Goal: Task Accomplishment & Management: Use online tool/utility

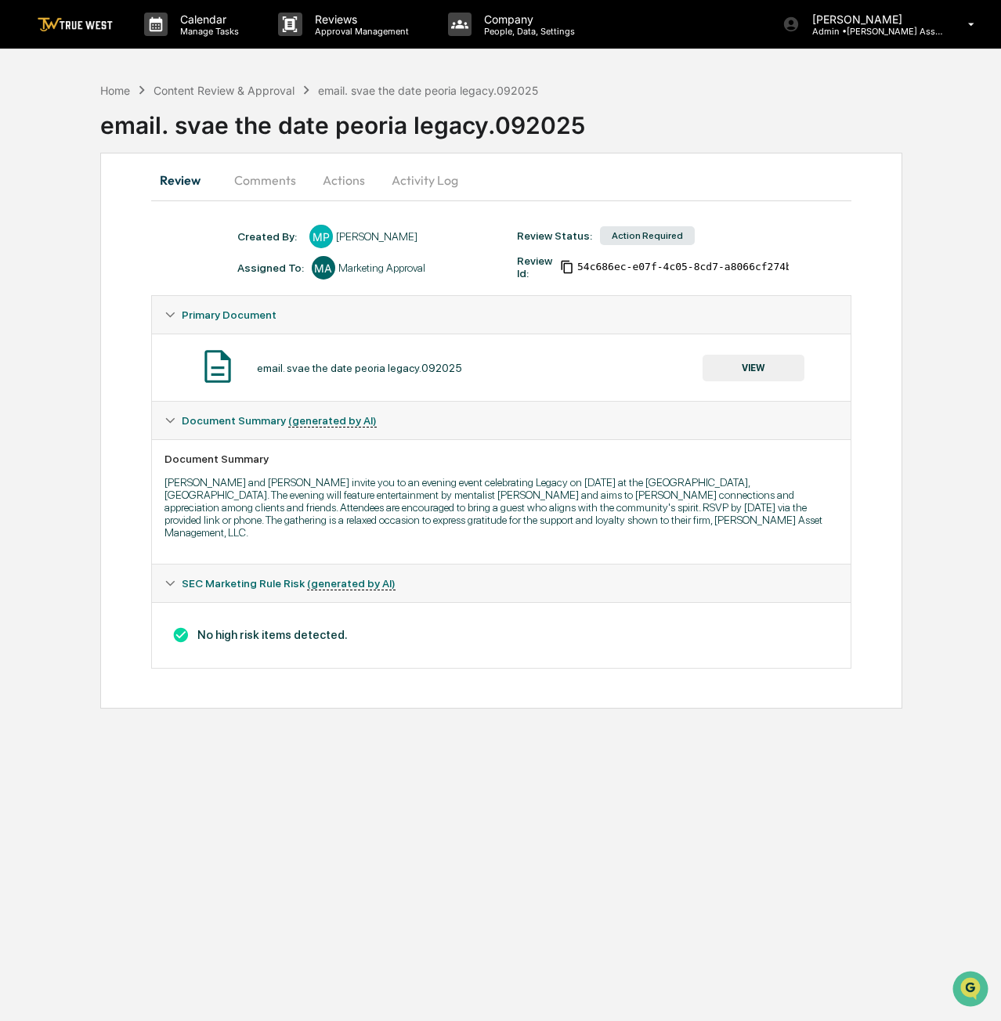
click at [755, 370] on button "VIEW" at bounding box center [753, 368] width 102 height 27
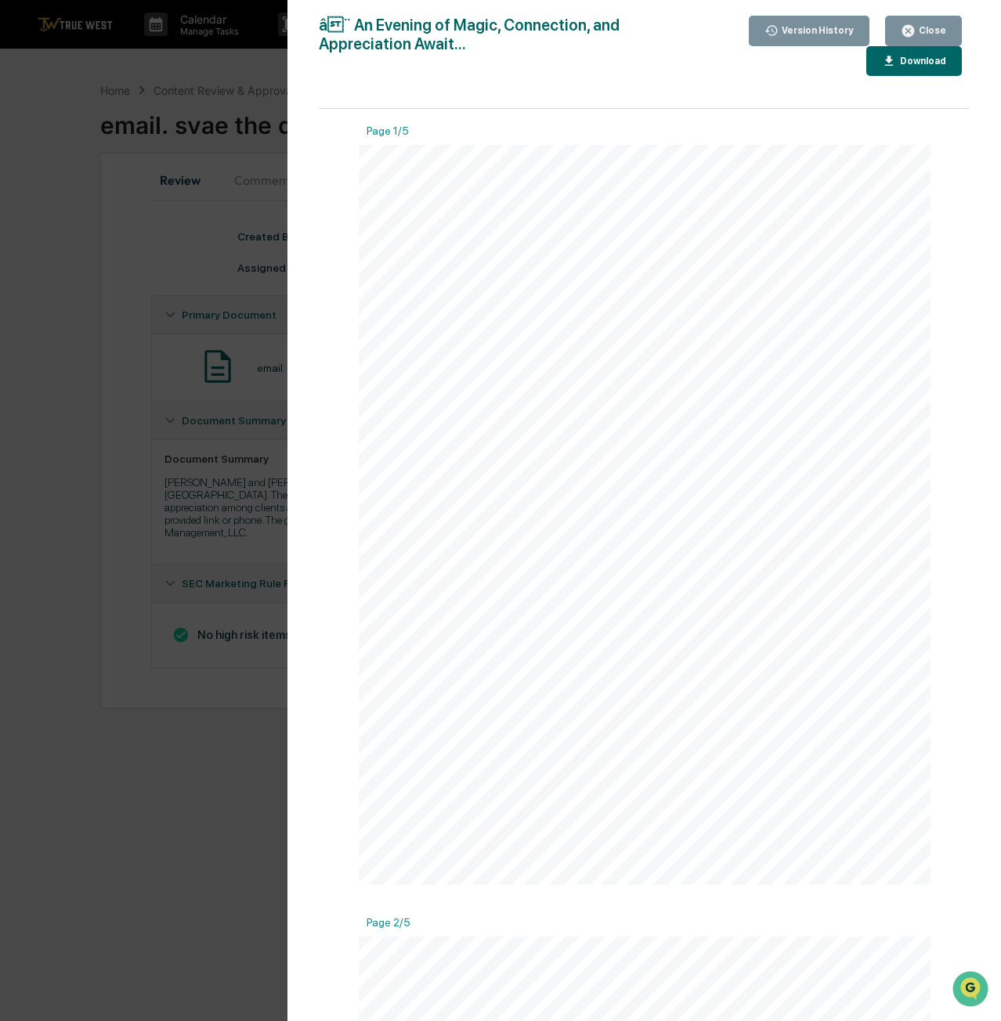
click at [935, 23] on button "Close" at bounding box center [923, 31] width 77 height 31
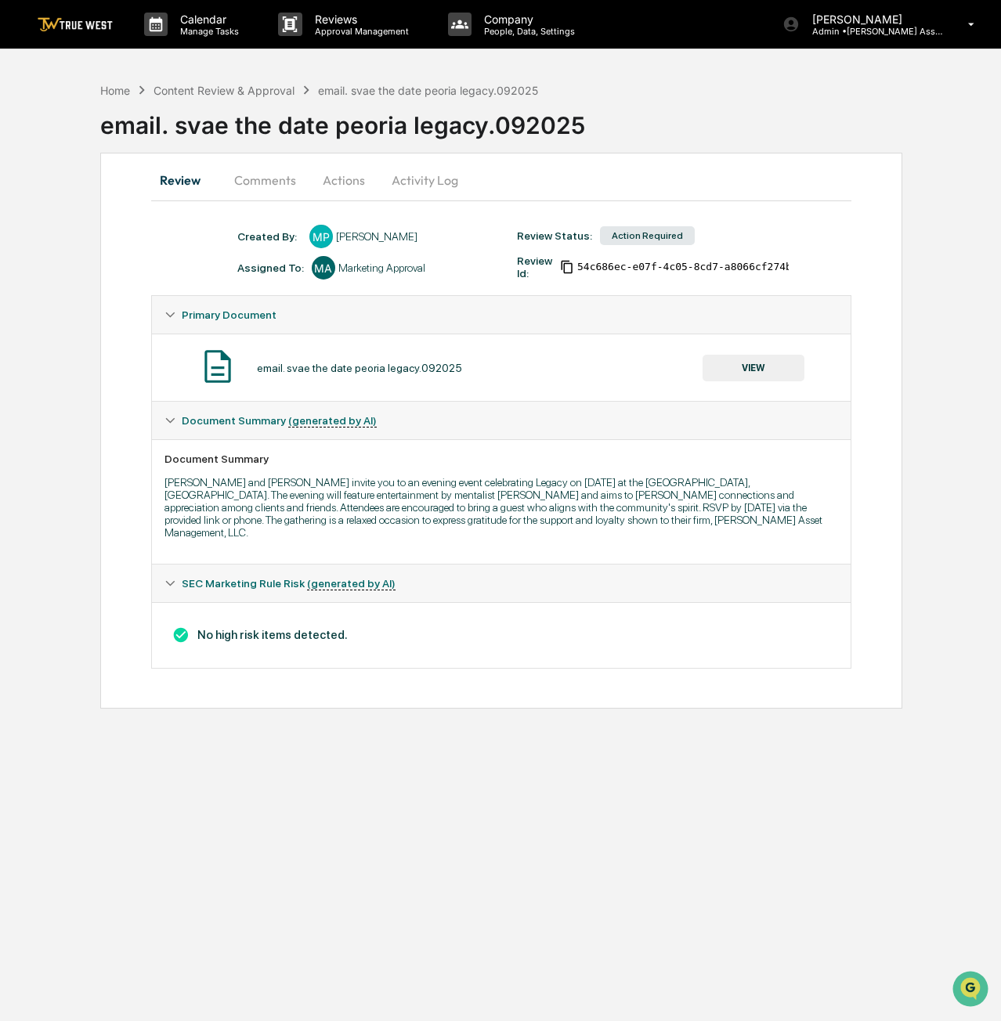
click at [337, 186] on button "Actions" at bounding box center [344, 180] width 70 height 38
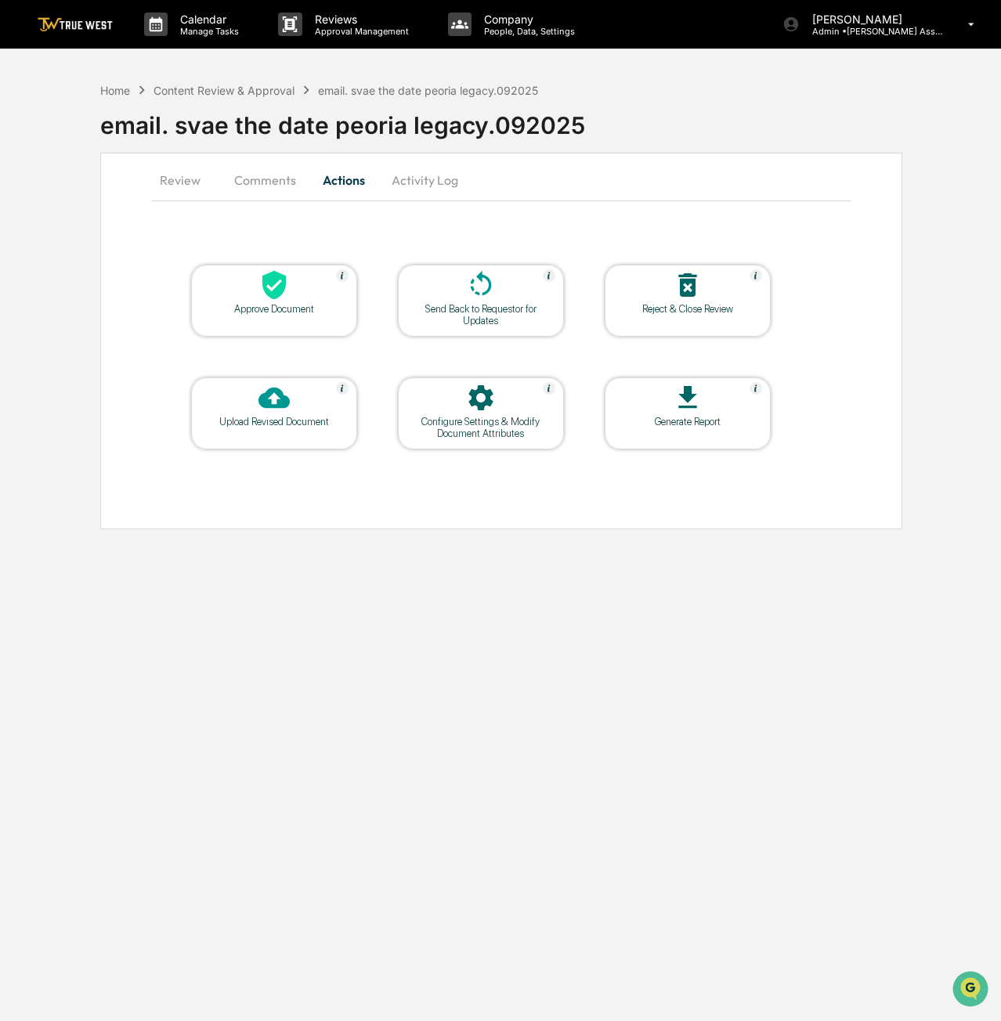
click at [296, 298] on div at bounding box center [274, 286] width 157 height 34
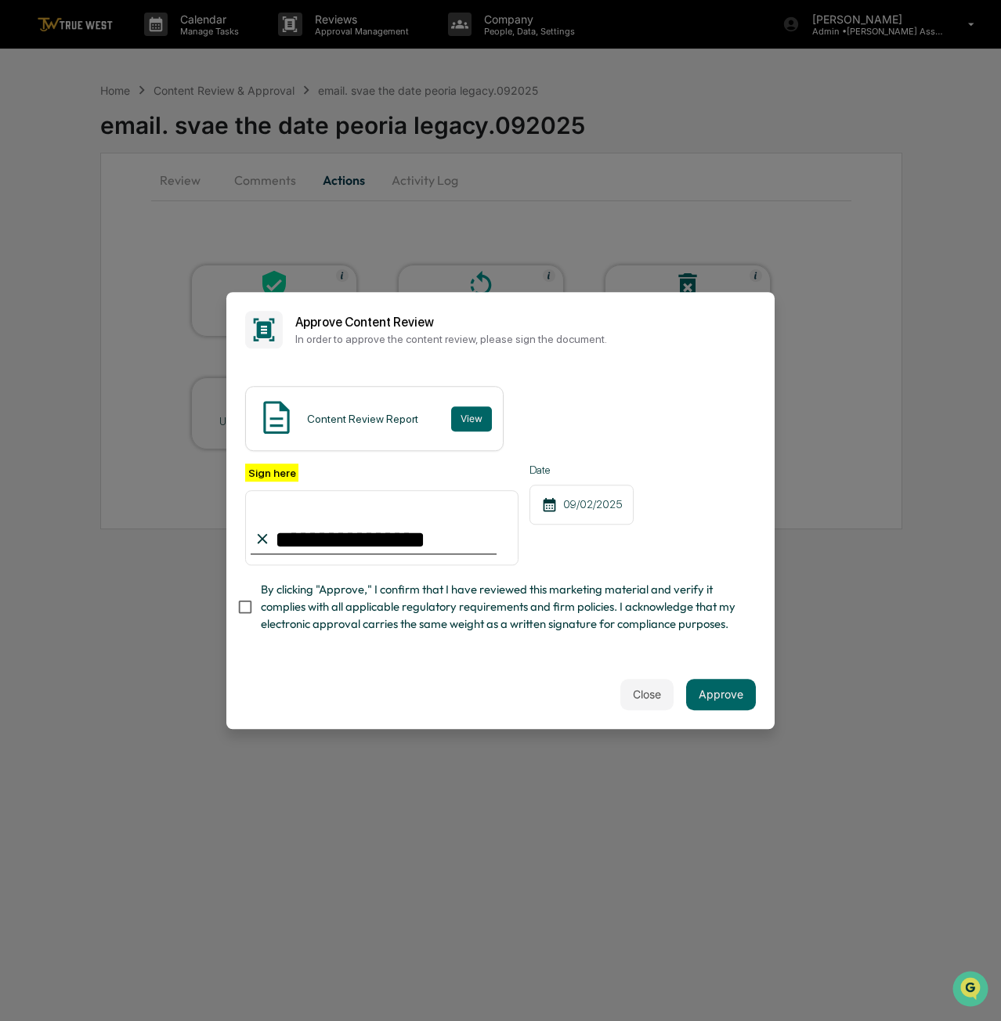
type input "**********"
click at [726, 702] on button "Approve" at bounding box center [721, 694] width 70 height 31
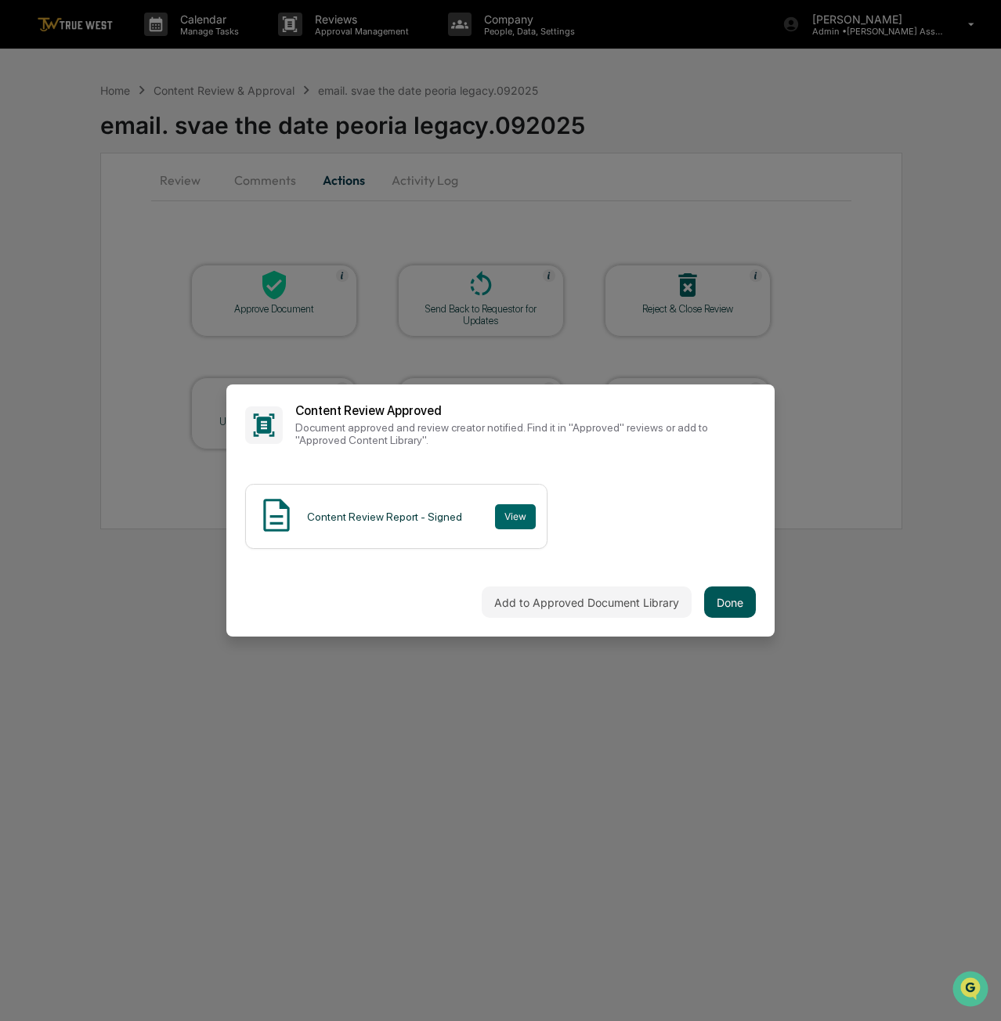
click at [720, 597] on button "Done" at bounding box center [730, 601] width 52 height 31
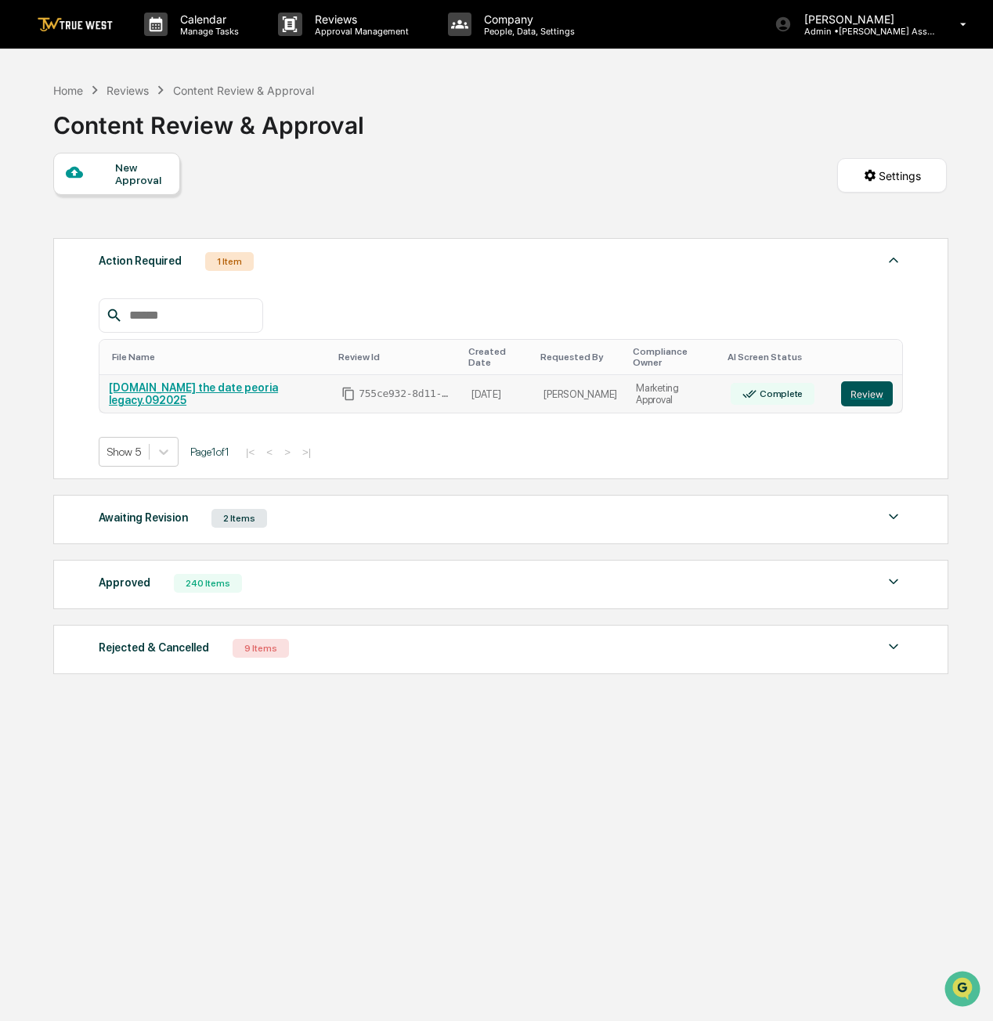
click at [877, 392] on button "Review" at bounding box center [867, 393] width 52 height 25
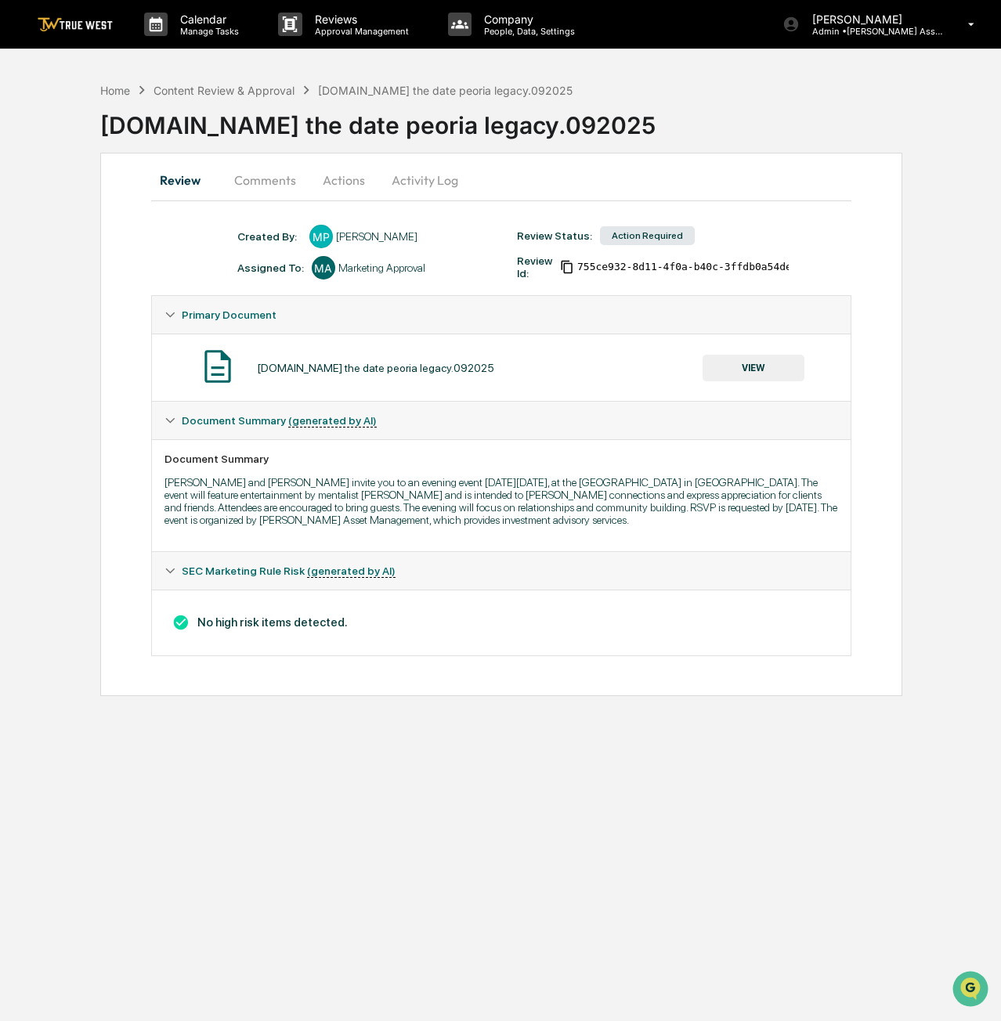
click at [731, 364] on button "VIEW" at bounding box center [753, 368] width 102 height 27
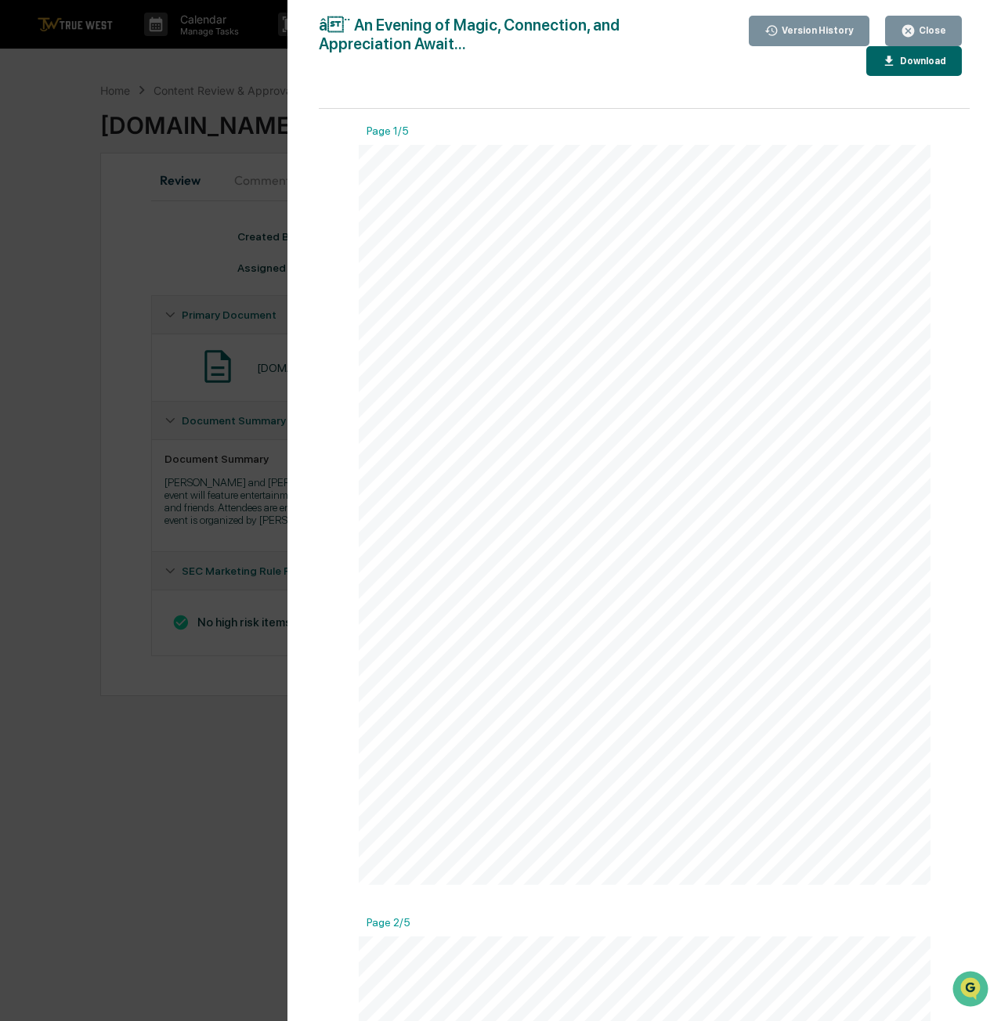
click at [938, 36] on div "Close" at bounding box center [922, 30] width 45 height 15
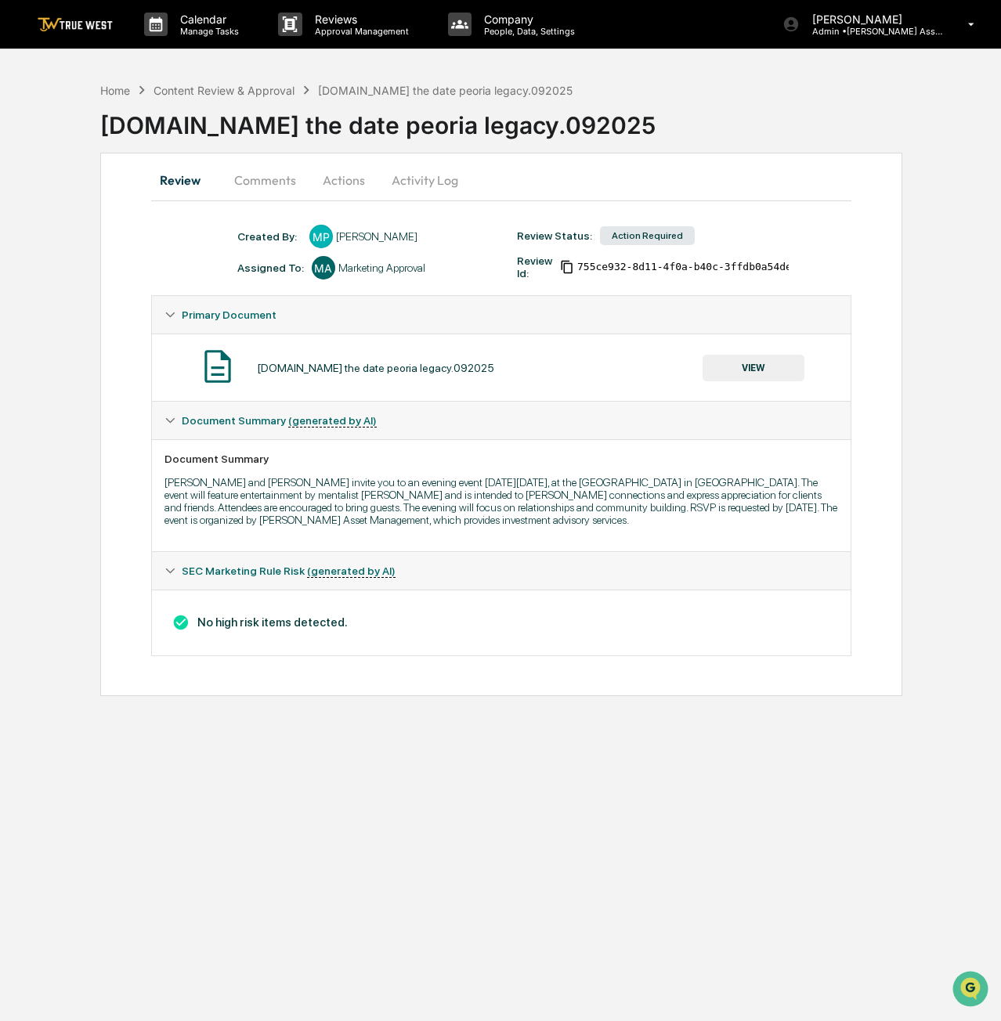
click at [359, 176] on button "Actions" at bounding box center [344, 180] width 70 height 38
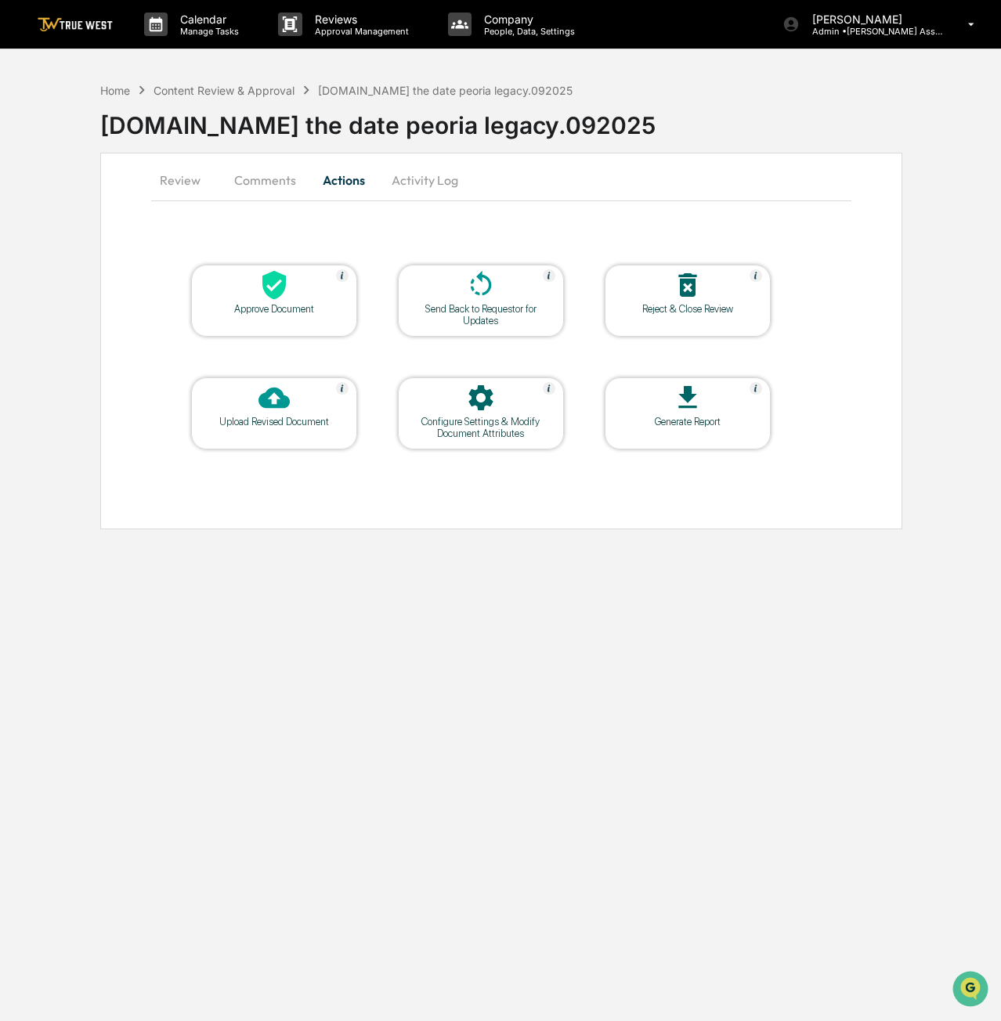
click at [694, 301] on div at bounding box center [687, 286] width 157 height 34
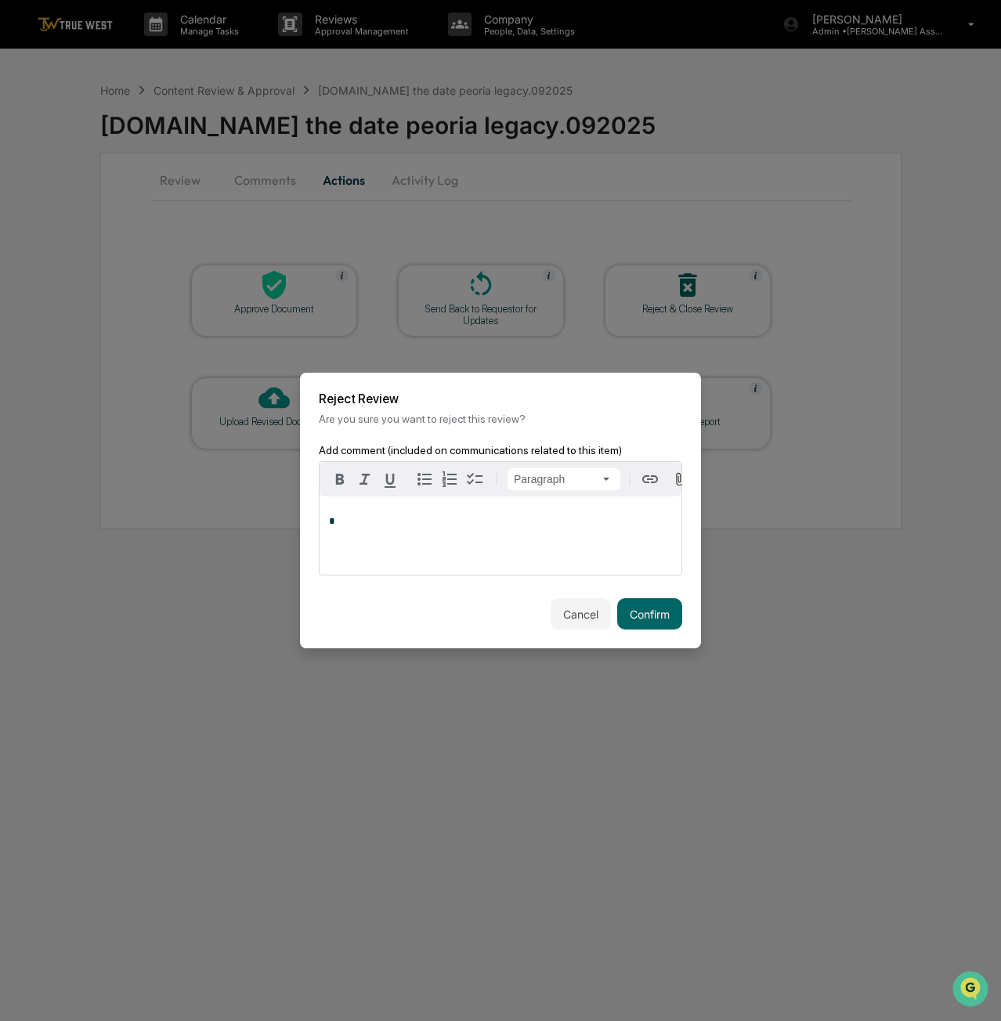
click at [517, 546] on div "*" at bounding box center [500, 535] width 362 height 78
click at [642, 609] on button "Confirm" at bounding box center [649, 613] width 65 height 31
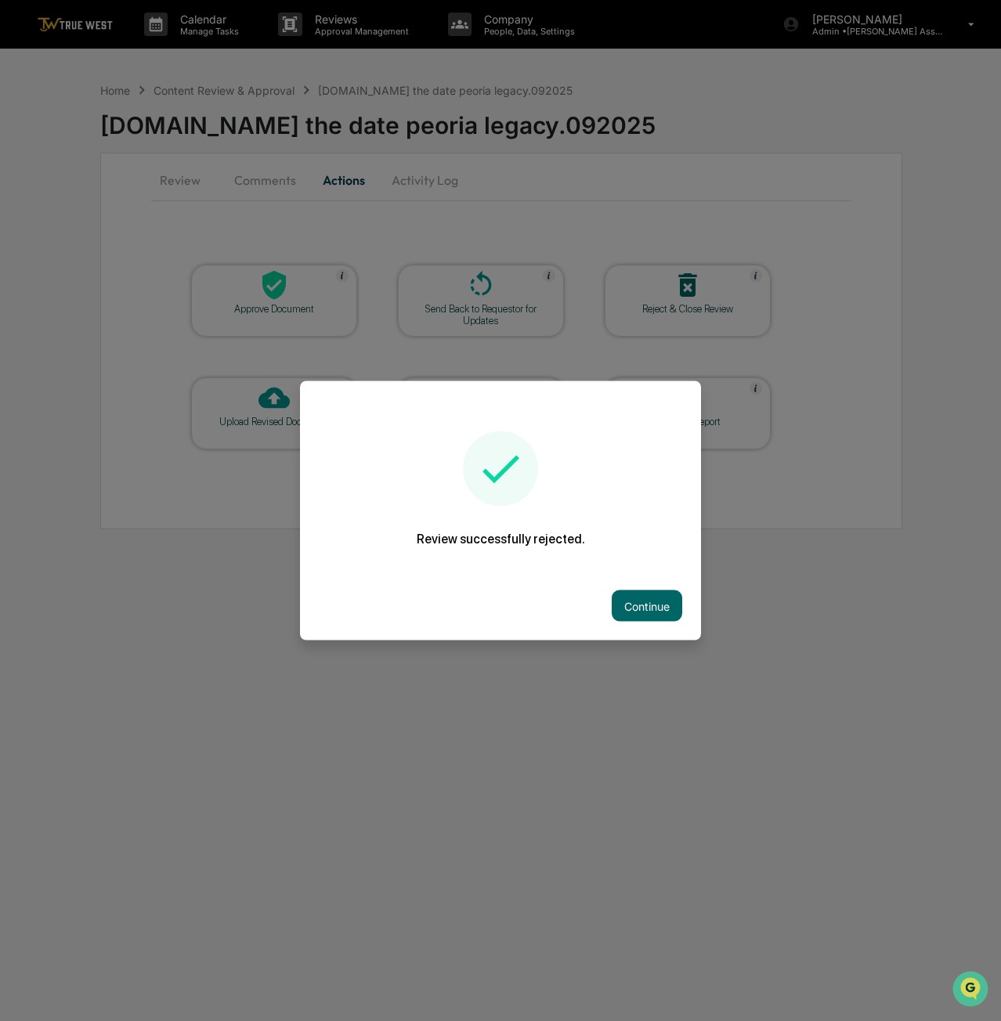
click at [642, 609] on button "Continue" at bounding box center [647, 605] width 70 height 31
